Goal: Find specific page/section: Find specific page/section

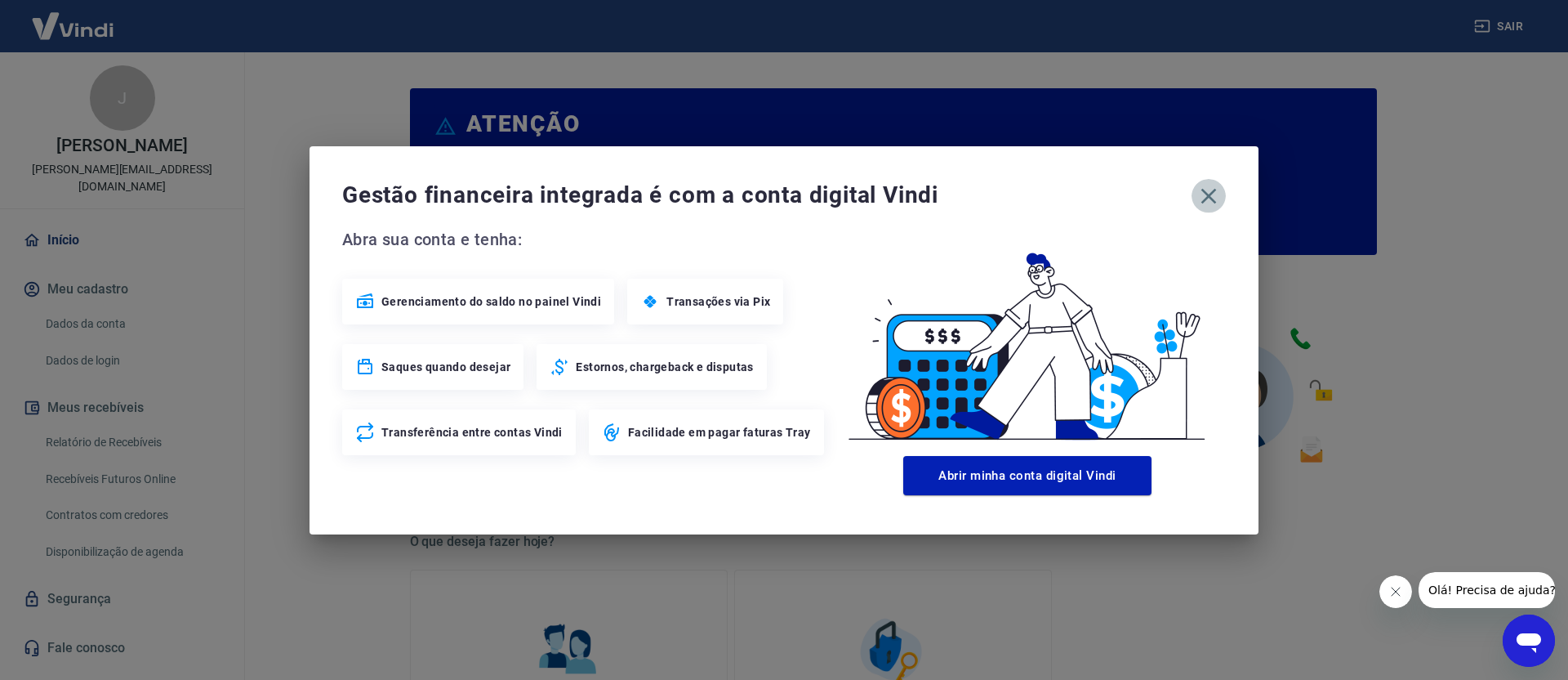
click at [1209, 202] on icon "button" at bounding box center [1208, 196] width 26 height 26
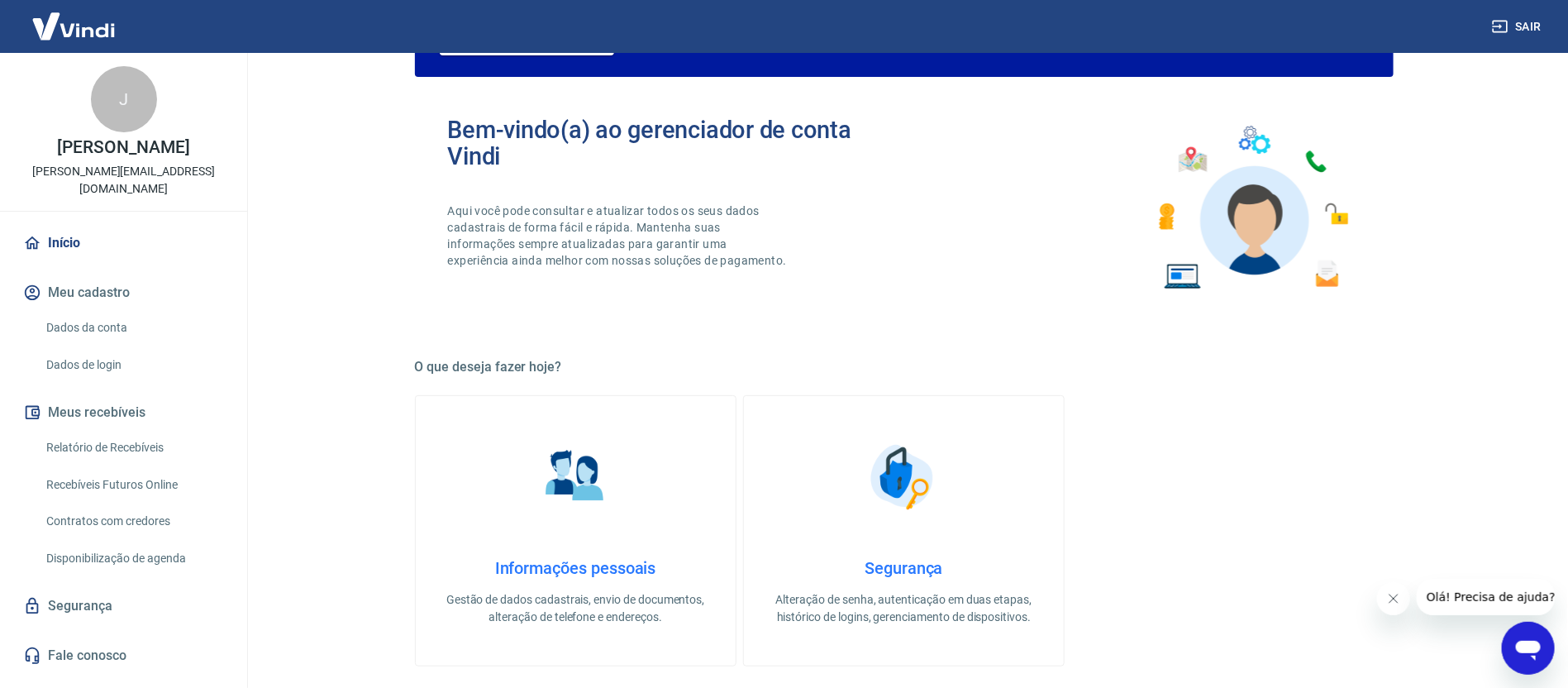
scroll to position [774, 0]
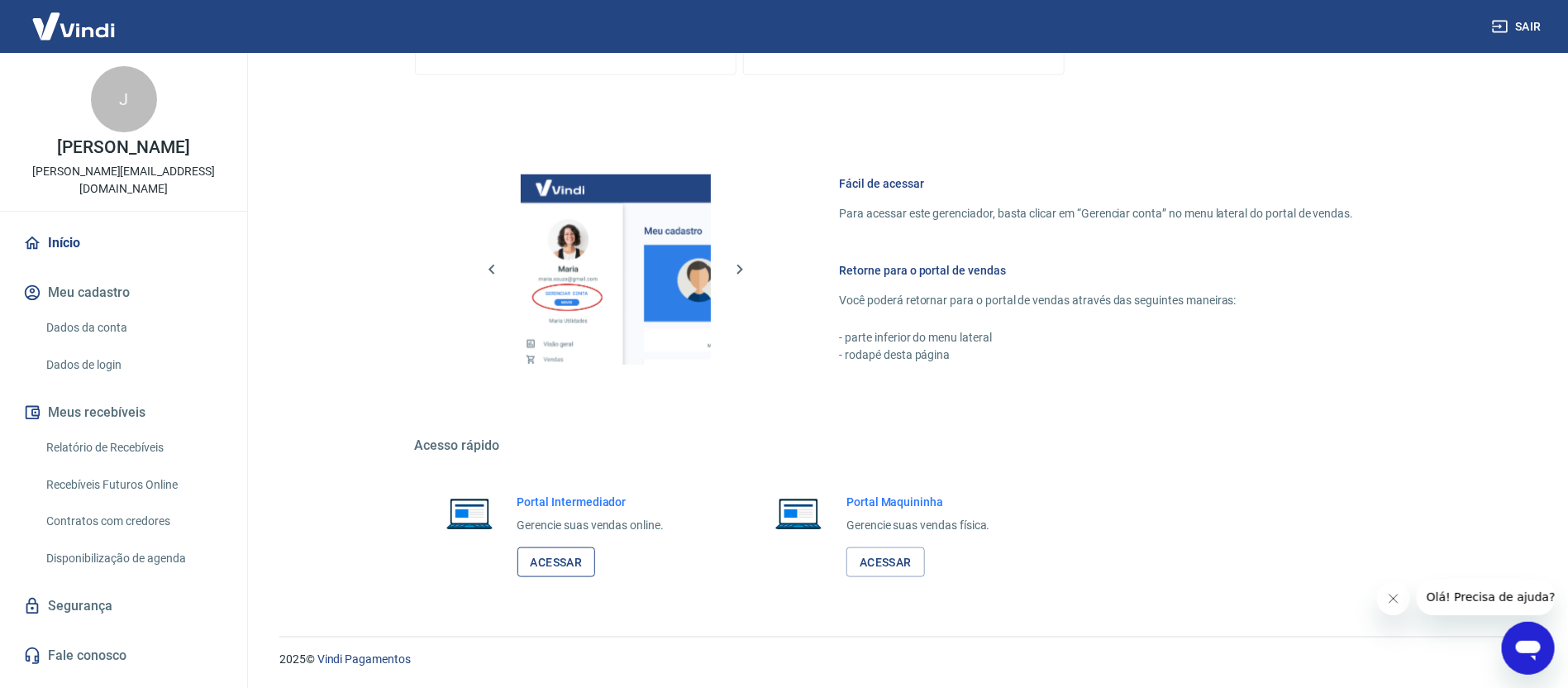
click at [562, 547] on link "Acessar" at bounding box center [556, 562] width 78 height 31
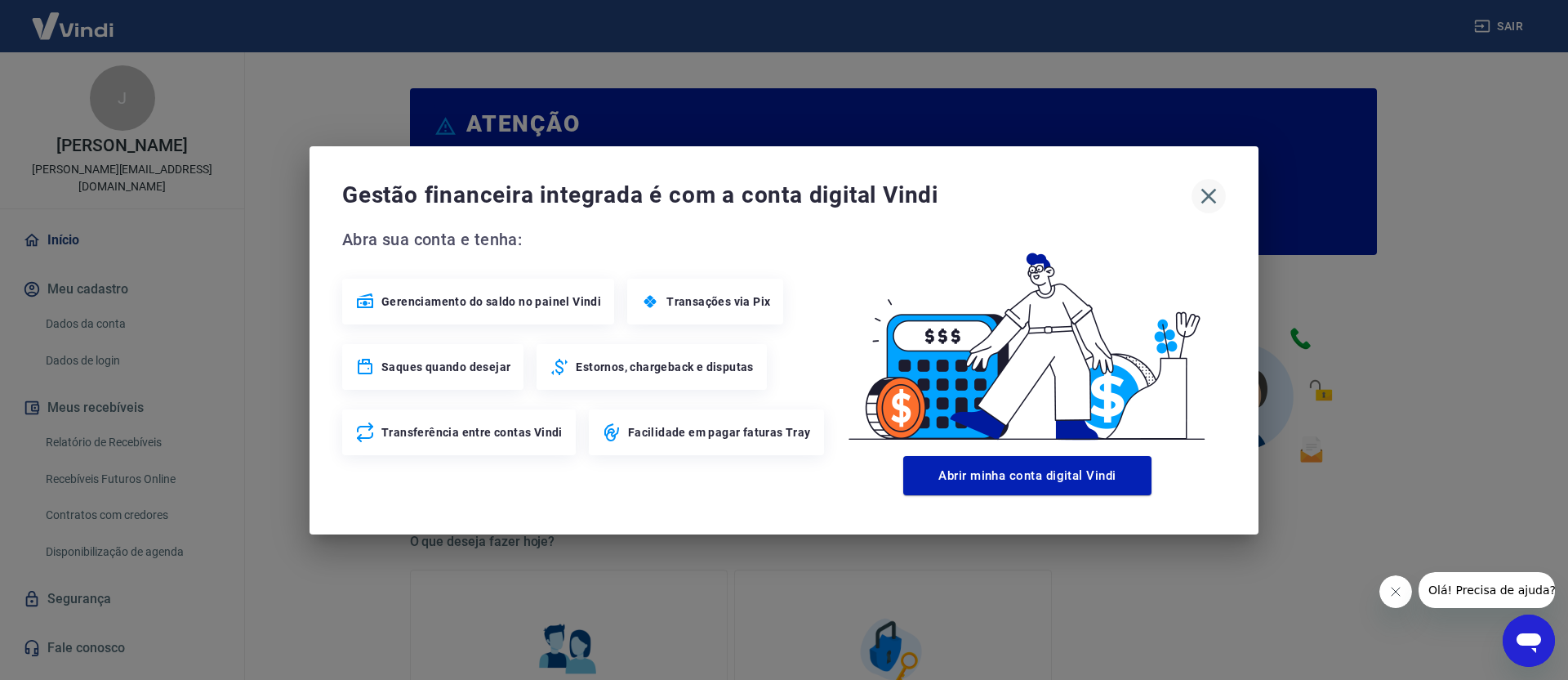
click at [1210, 190] on icon "button" at bounding box center [1208, 196] width 26 height 26
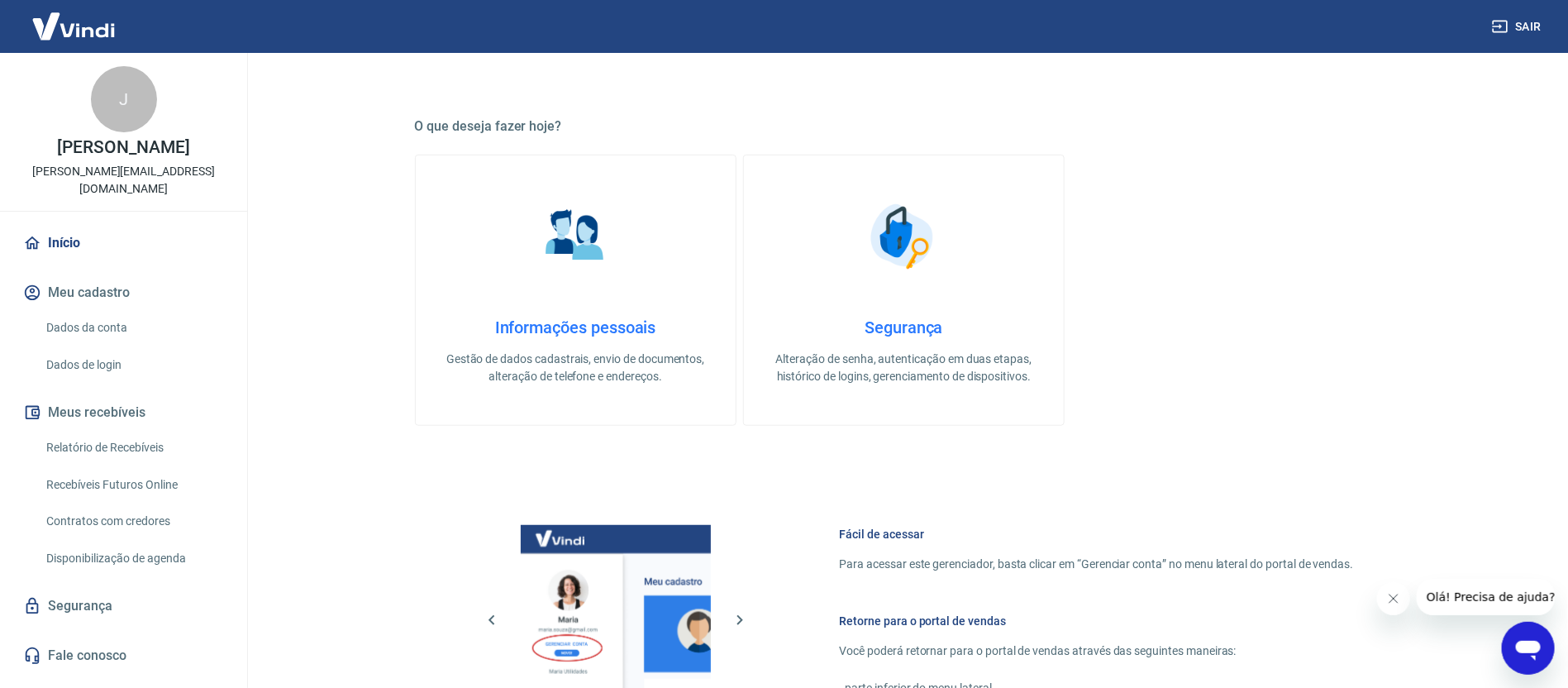
scroll to position [774, 0]
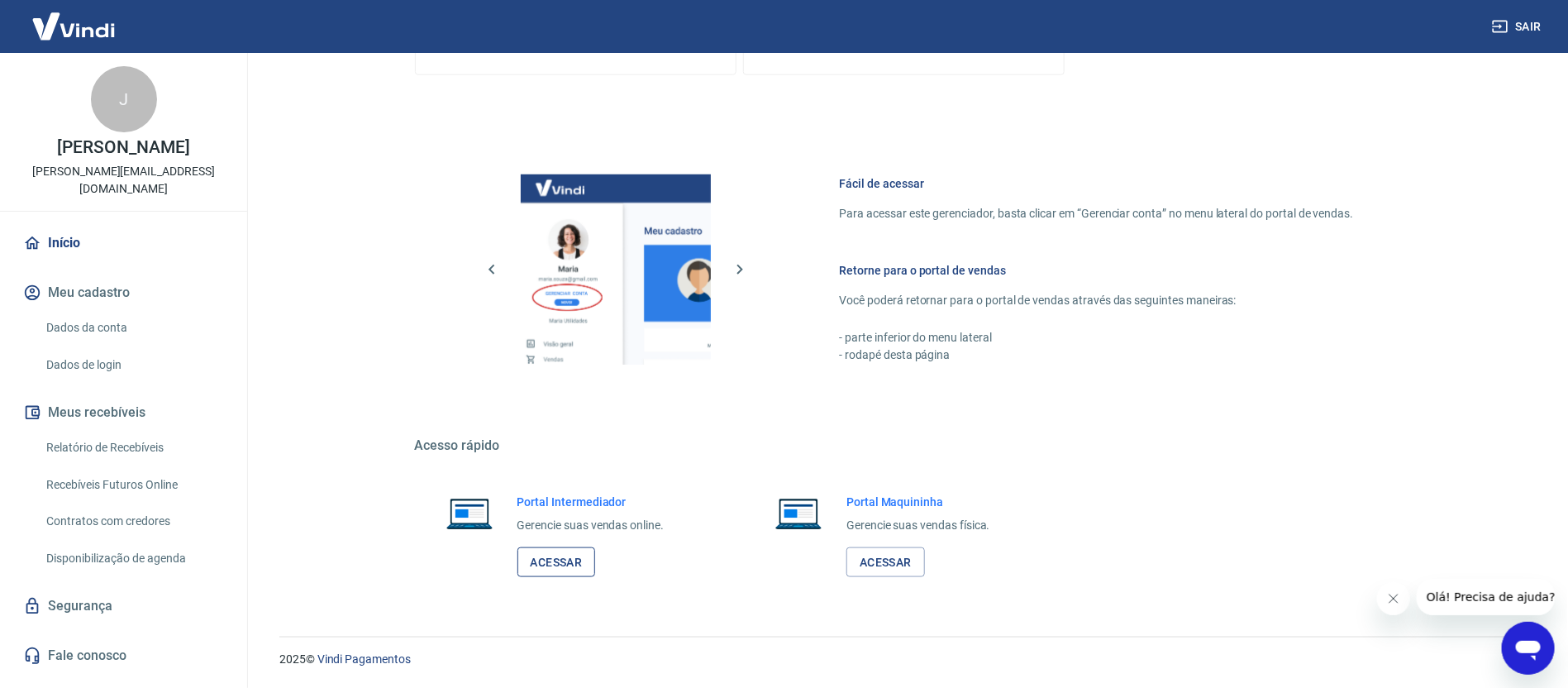
click at [581, 553] on link "Acessar" at bounding box center [556, 562] width 78 height 31
